Goal: Task Accomplishment & Management: Complete application form

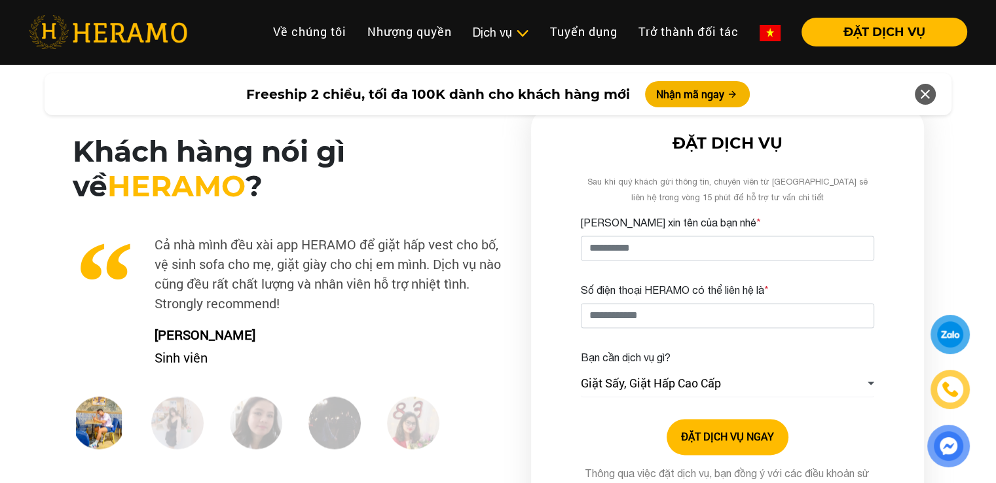
scroll to position [1899, 0]
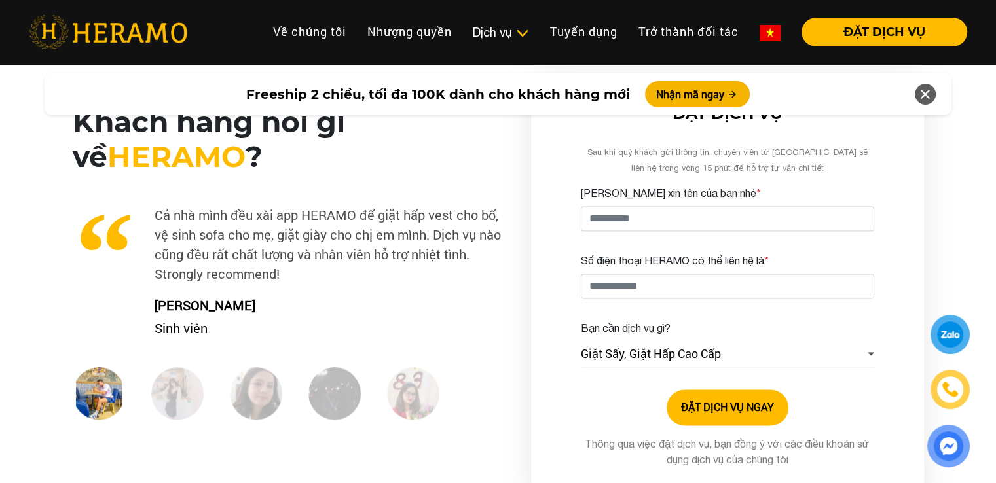
click at [954, 327] on div at bounding box center [950, 334] width 27 height 26
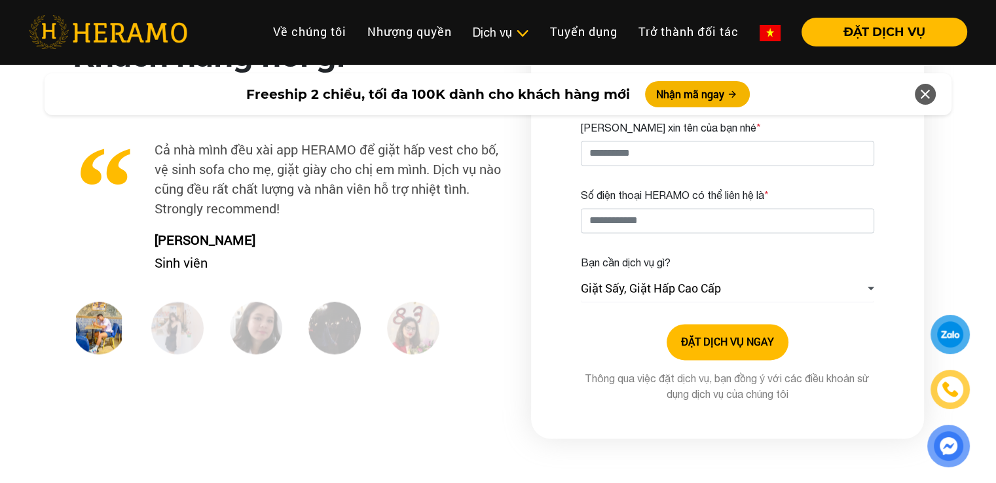
scroll to position [1833, 0]
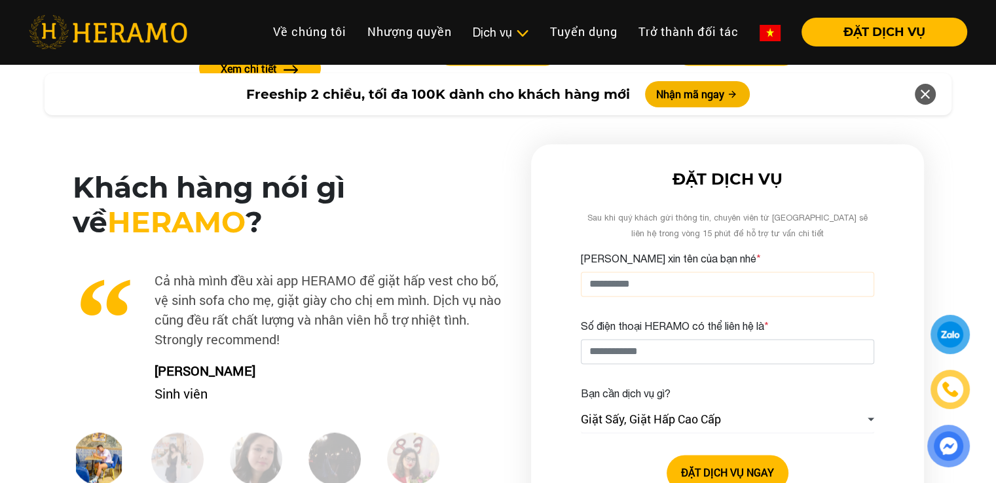
click at [718, 289] on input "[PERSON_NAME] xin tên của bạn nhé *" at bounding box center [727, 284] width 293 height 25
type input "**********"
click at [699, 348] on input "Số điện thoại HERAMO có thể liên hệ là *" at bounding box center [727, 351] width 293 height 25
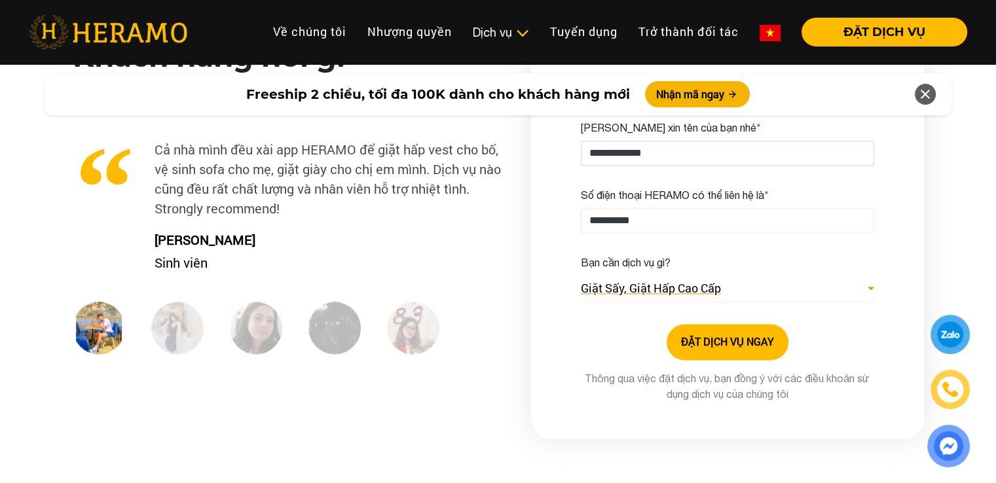
type input "**********"
click at [691, 289] on span "Giặt Sấy, Giặt Hấp Cao Cấp" at bounding box center [651, 289] width 140 height 18
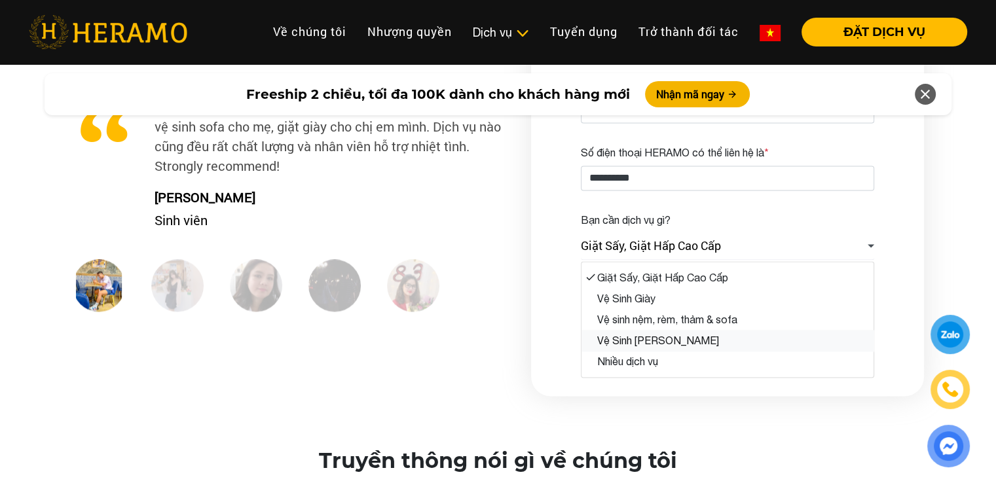
scroll to position [2030, 0]
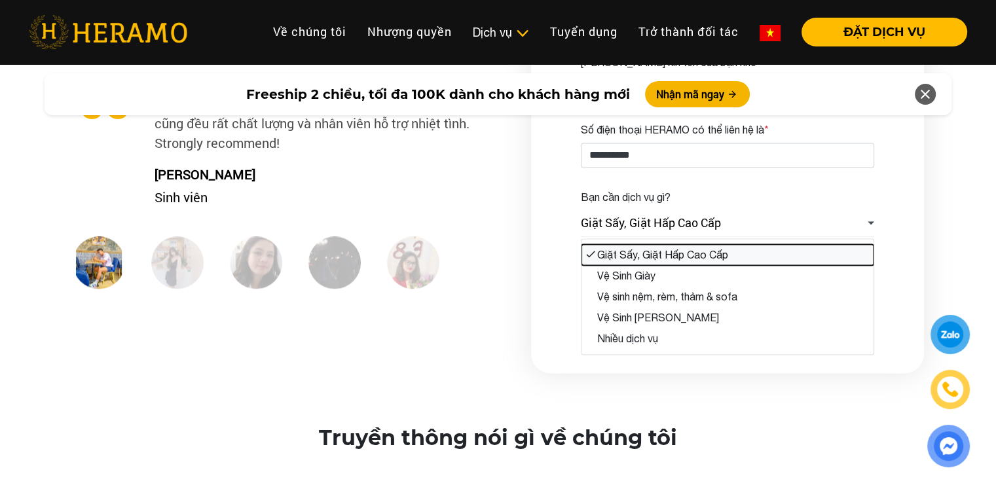
click at [660, 255] on button "Giặt Sấy, Giặt Hấp Cao Cấp" at bounding box center [727, 254] width 292 height 21
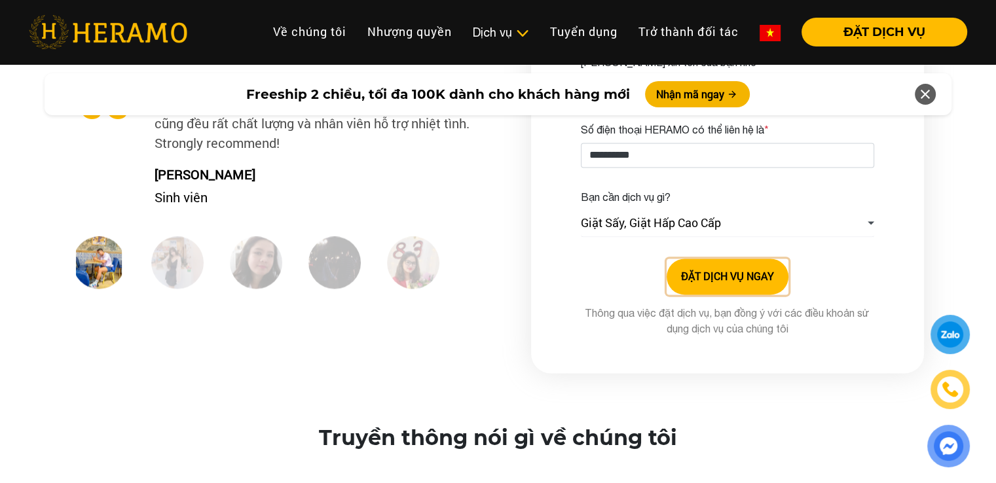
click at [713, 283] on button "ĐẶT DỊCH VỤ NGAY" at bounding box center [728, 277] width 122 height 36
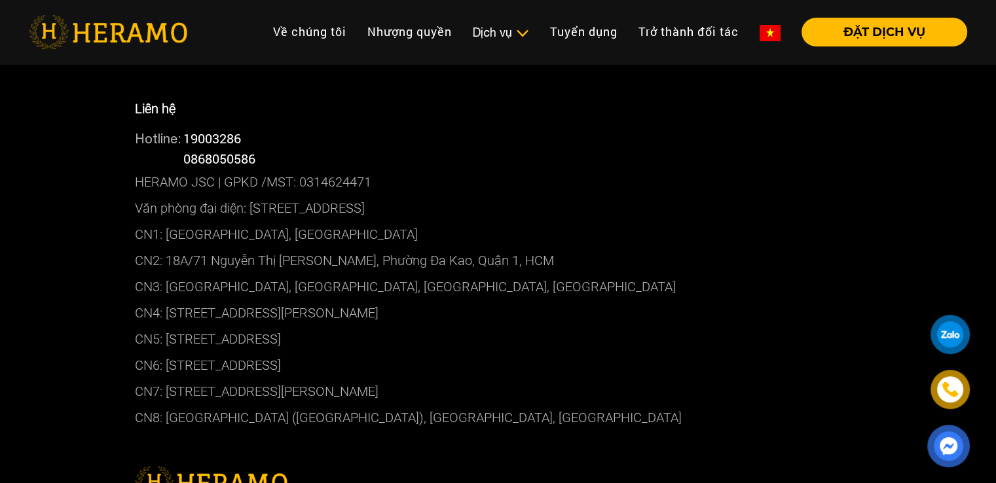
scroll to position [262, 0]
